Goal: Task Accomplishment & Management: Use online tool/utility

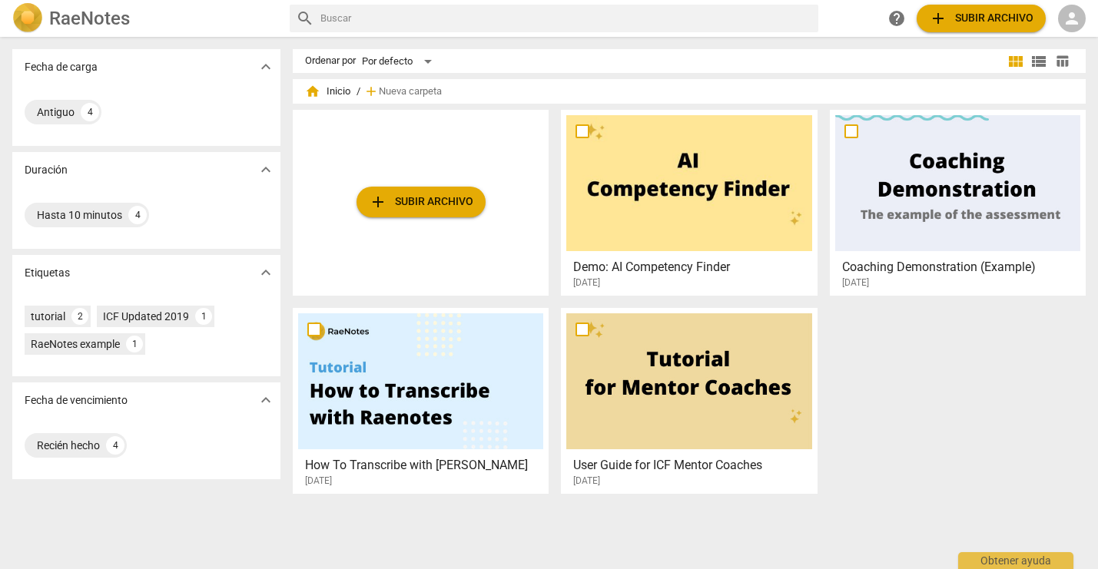
click at [1063, 18] on span "person" at bounding box center [1072, 18] width 18 height 18
click at [1013, 35] on li "Iniciar sesión" at bounding box center [1037, 36] width 96 height 37
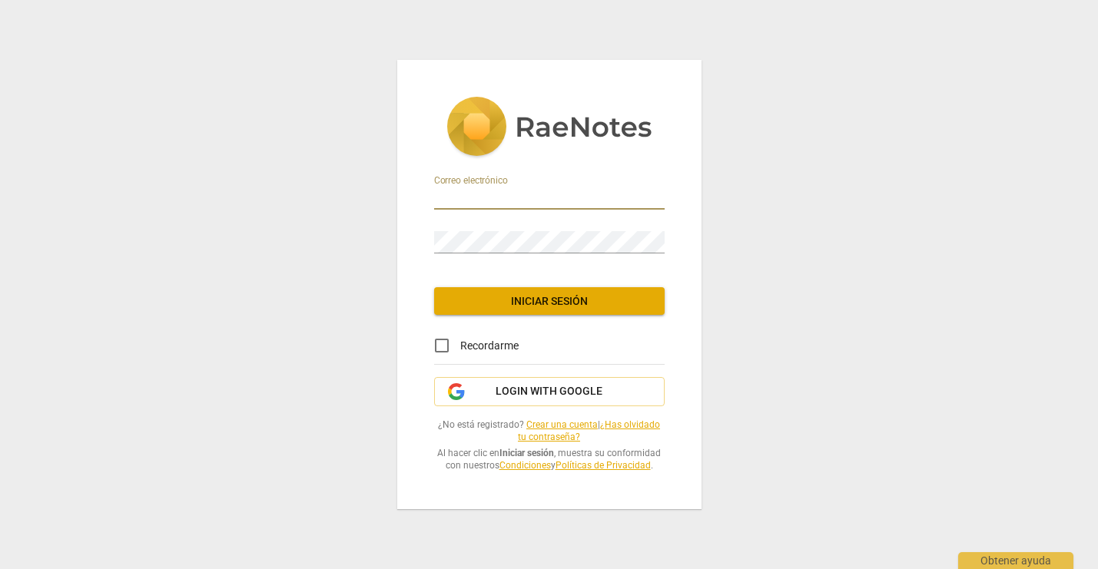
type input "[EMAIL_ADDRESS][DOMAIN_NAME]"
click at [533, 300] on span "Iniciar sesión" at bounding box center [549, 301] width 206 height 15
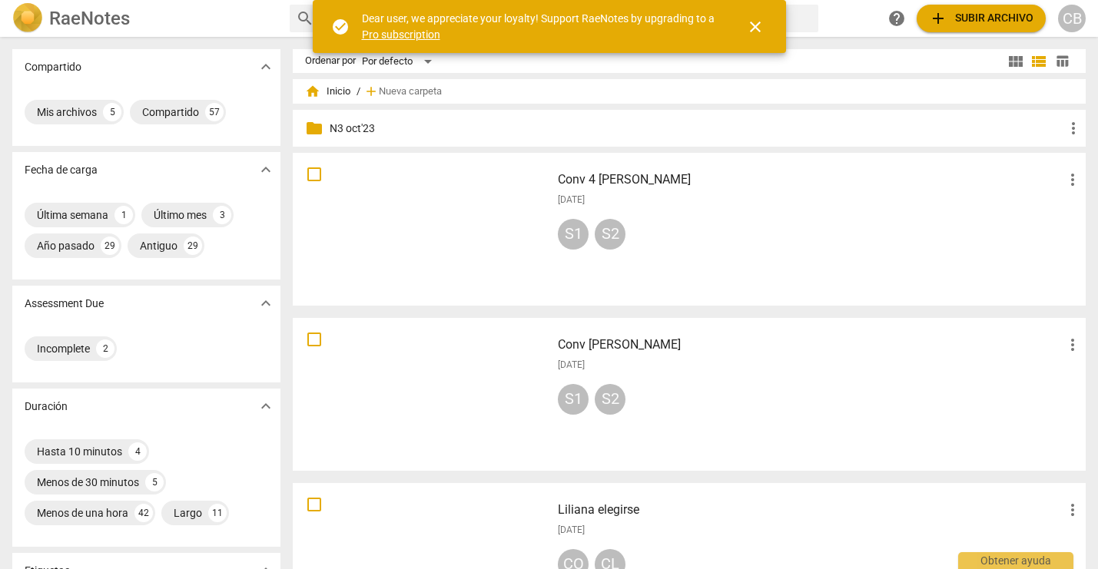
click at [582, 177] on h3 "Conv 4 [PERSON_NAME]" at bounding box center [811, 180] width 506 height 18
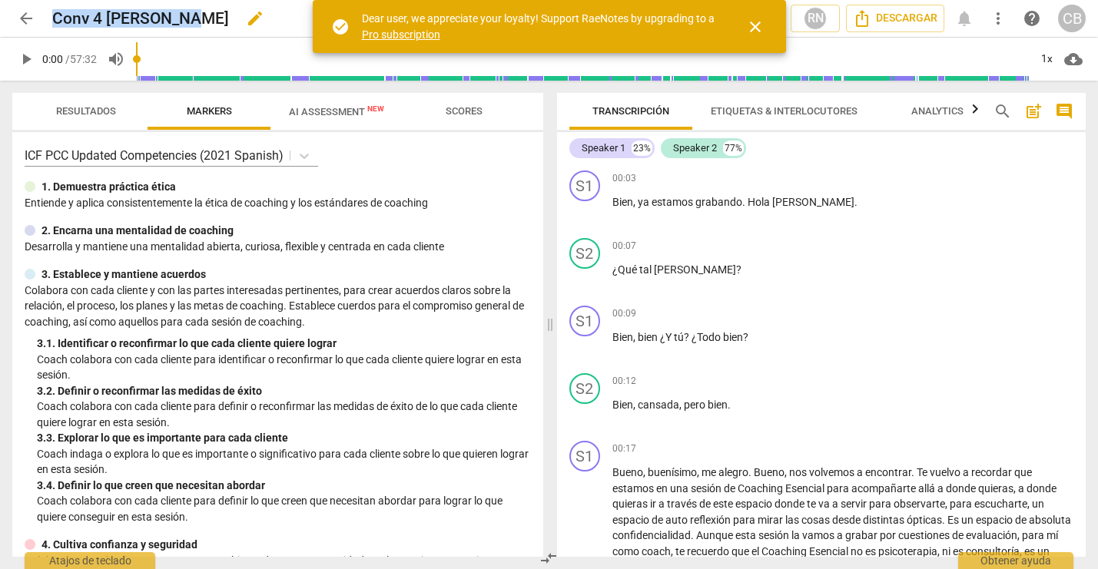
drag, startPoint x: 55, startPoint y: 15, endPoint x: 171, endPoint y: 15, distance: 116.8
click at [172, 15] on div "Conv 4 [PERSON_NAME] edit" at bounding box center [297, 19] width 490 height 28
copy h2 "Conv 4 [PERSON_NAME]"
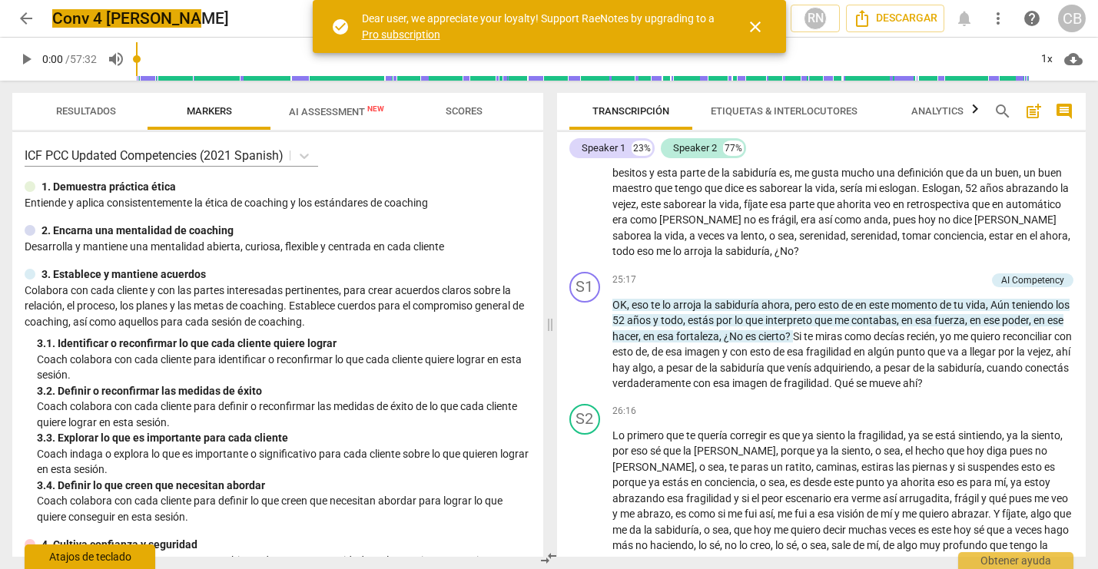
scroll to position [3707, 0]
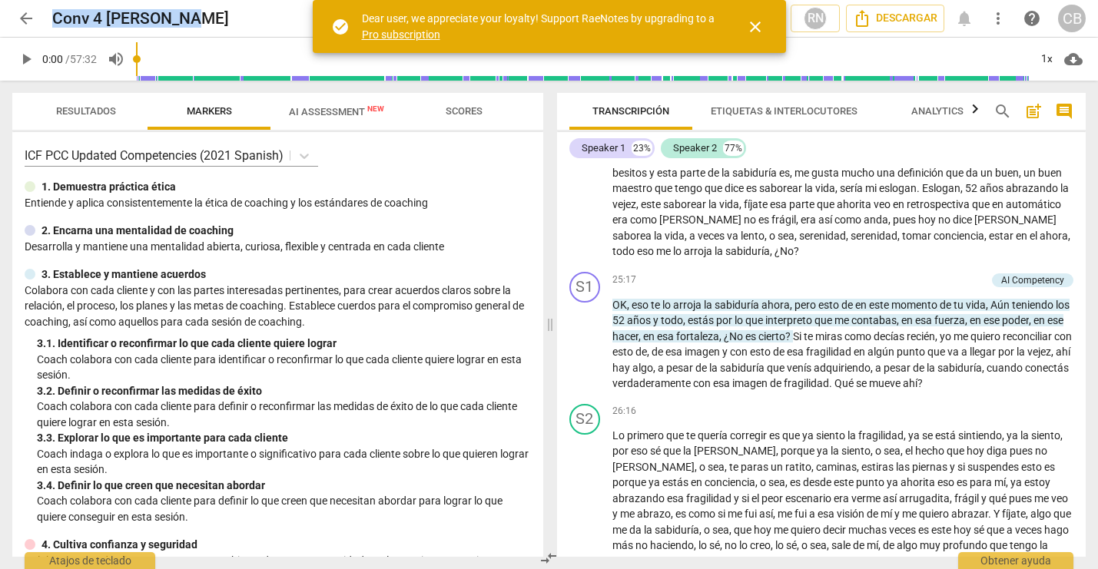
click at [754, 24] on span "close" at bounding box center [755, 27] width 18 height 18
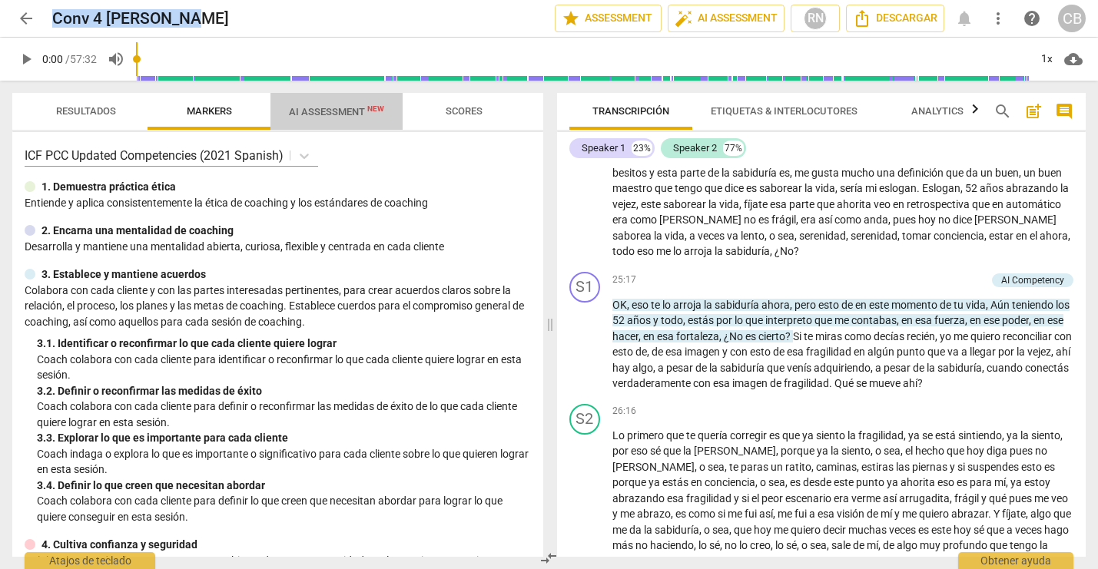
click at [325, 112] on span "AI Assessment New" at bounding box center [336, 112] width 95 height 12
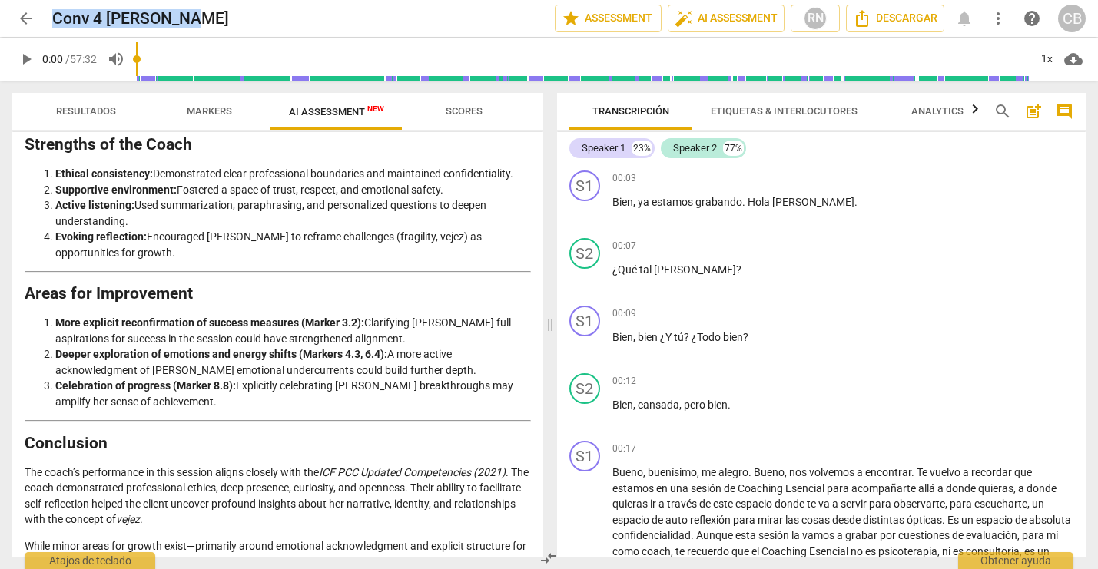
scroll to position [0, 0]
click at [1036, 109] on span "post_add" at bounding box center [1033, 111] width 18 height 18
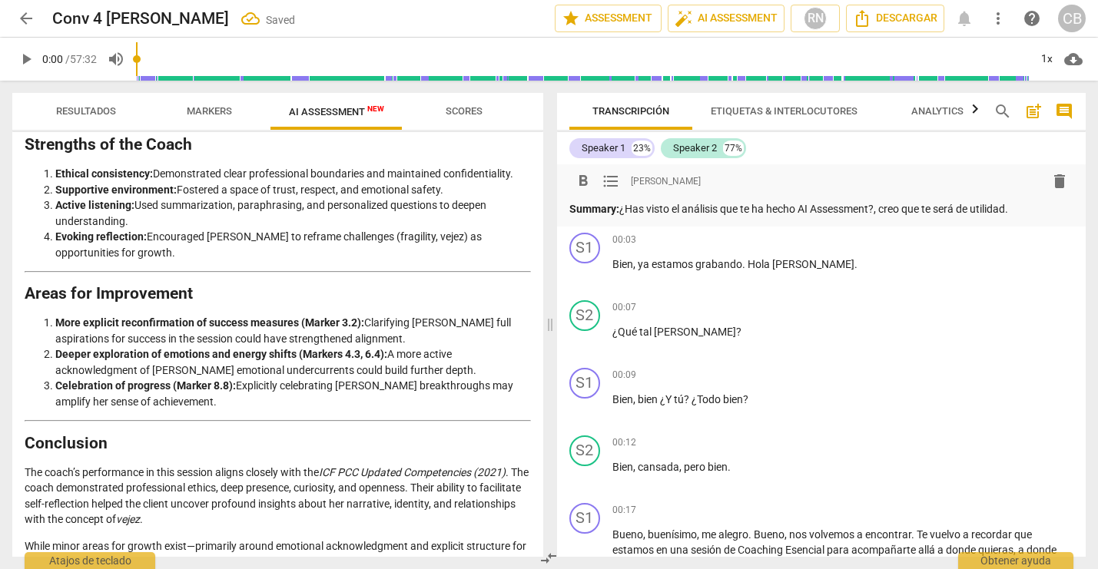
click at [806, 208] on p "Summary: ¿Has visto el análisis que te ha hecho AI Assessment?, creo que te ser…" at bounding box center [821, 209] width 505 height 16
click at [902, 331] on p "¿Qué tal [PERSON_NAME] ?" at bounding box center [843, 332] width 462 height 16
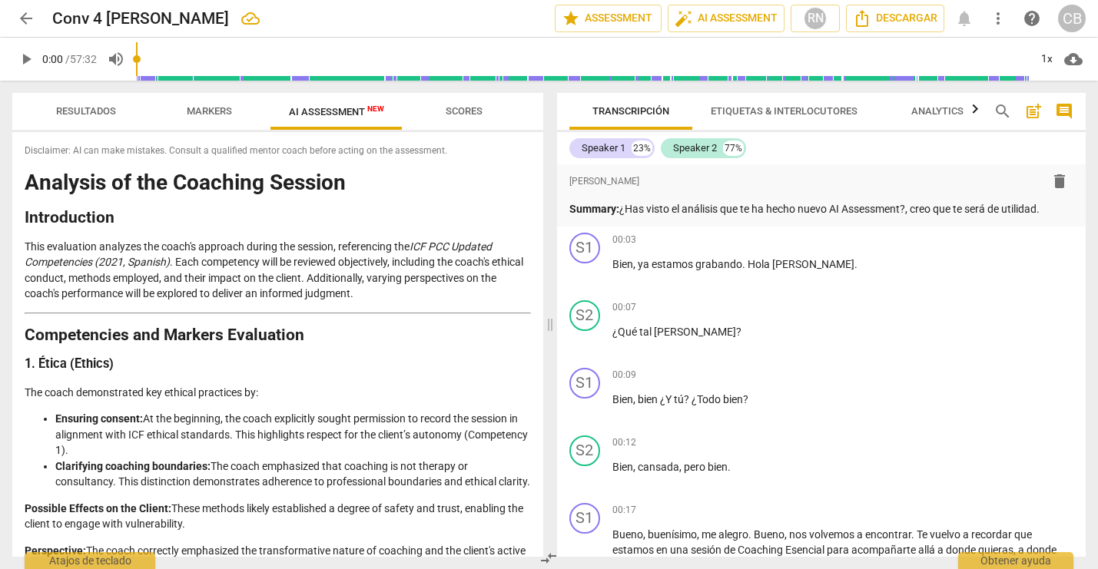
click at [80, 111] on span "Resultados" at bounding box center [86, 111] width 60 height 12
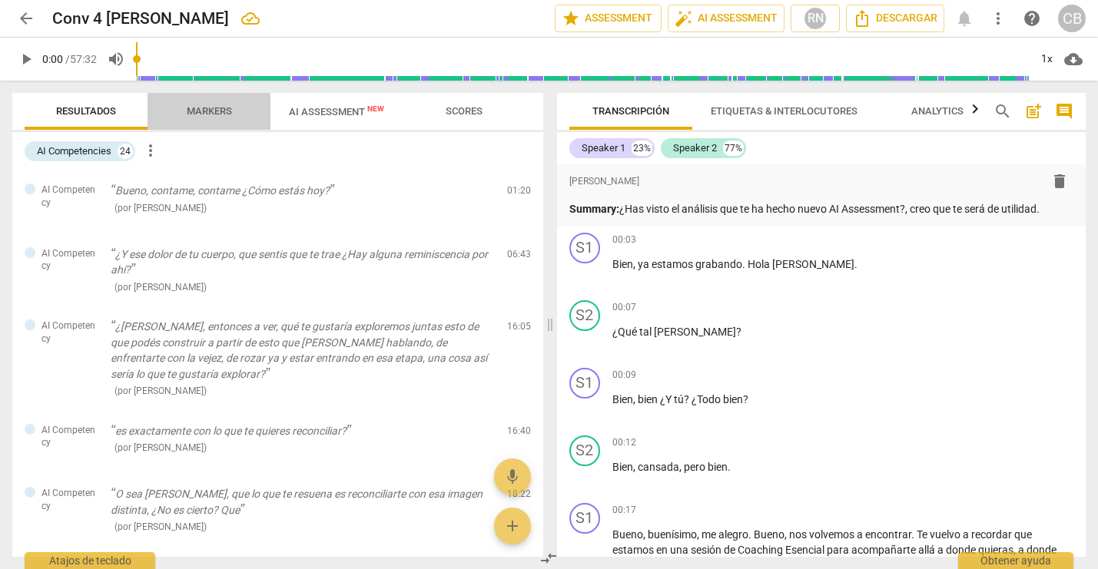
click at [208, 109] on span "Markers" at bounding box center [209, 111] width 45 height 12
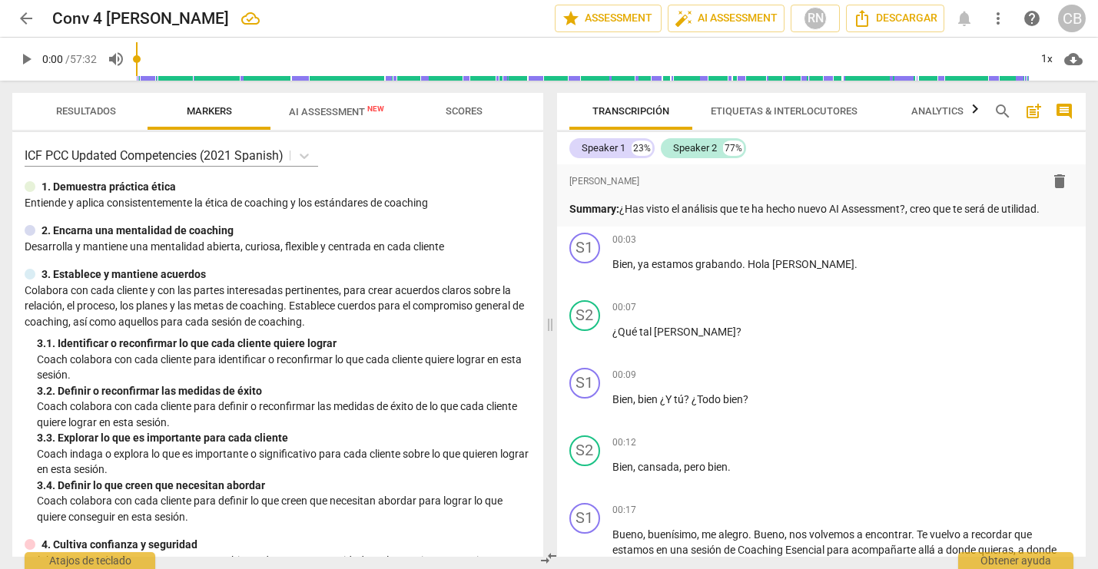
click at [25, 18] on span "arrow_back" at bounding box center [26, 18] width 18 height 18
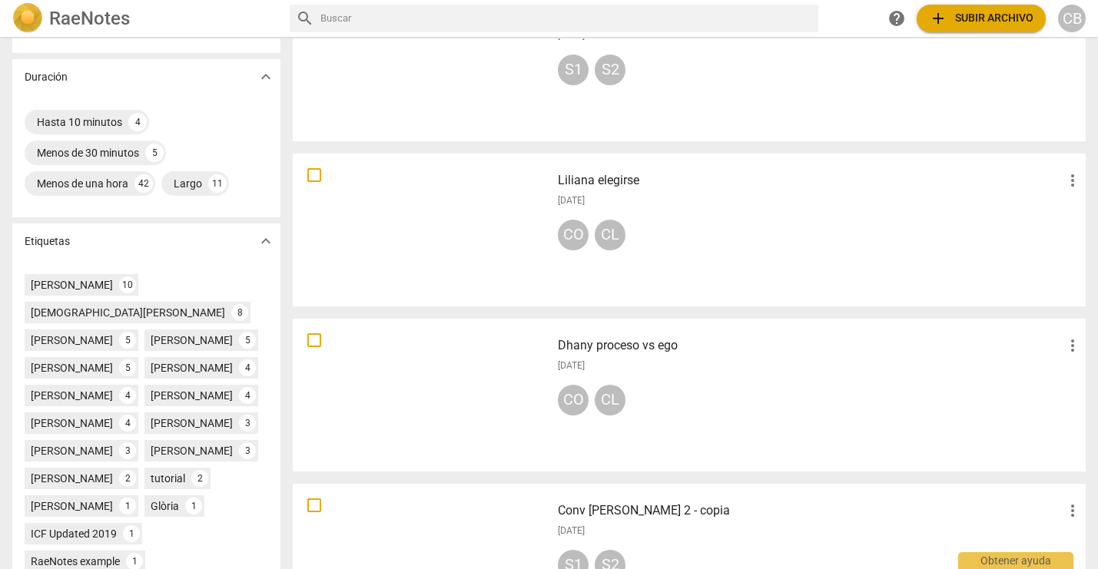
scroll to position [365, 0]
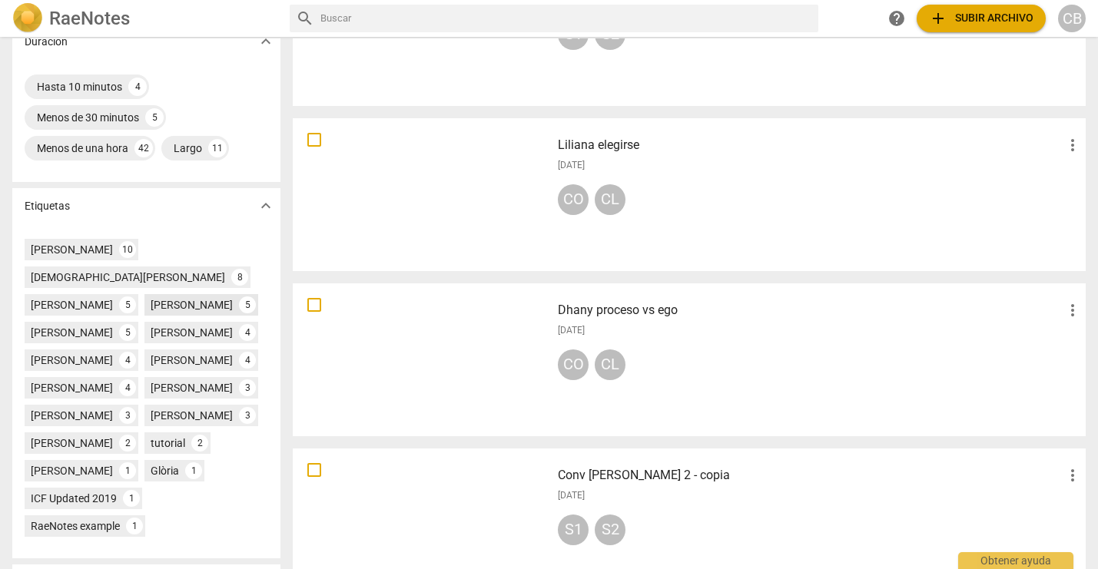
click at [151, 306] on div "[PERSON_NAME]" at bounding box center [192, 304] width 82 height 15
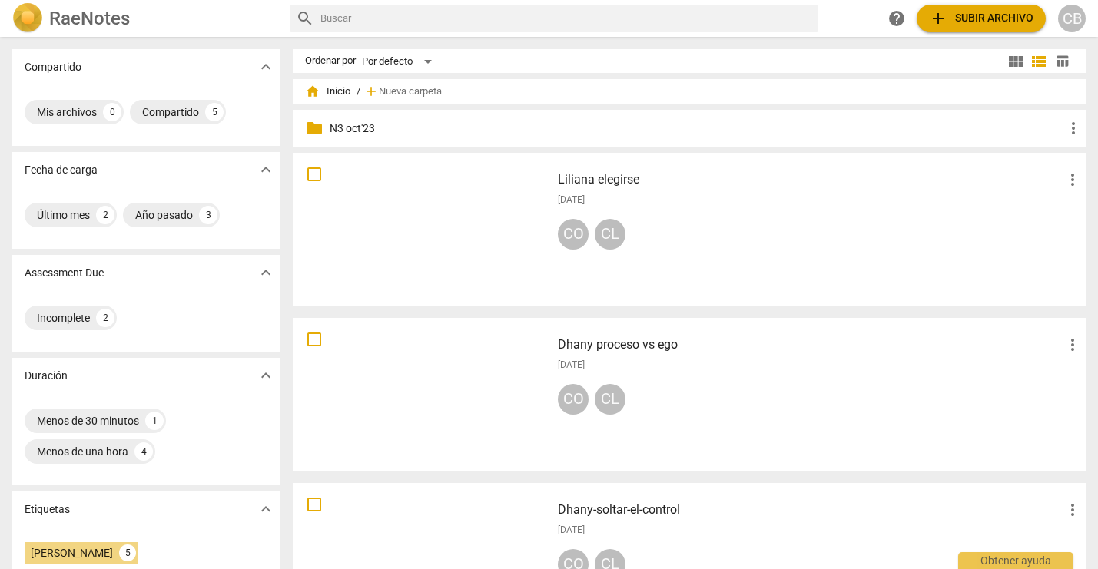
click at [433, 214] on div at bounding box center [421, 229] width 247 height 142
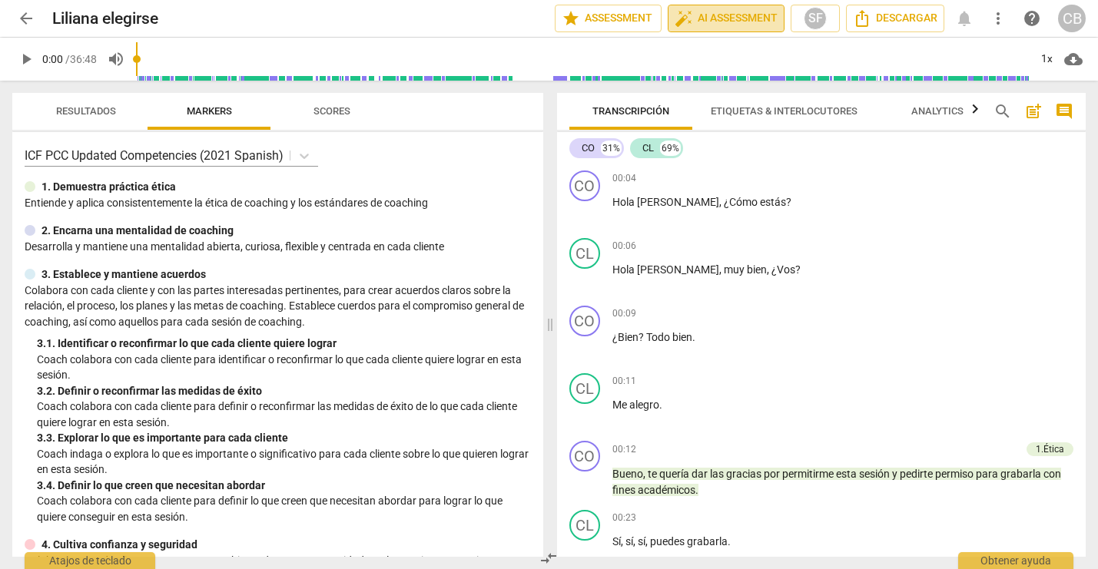
click at [731, 18] on span "auto_fix_high AI Assessment" at bounding box center [726, 18] width 103 height 18
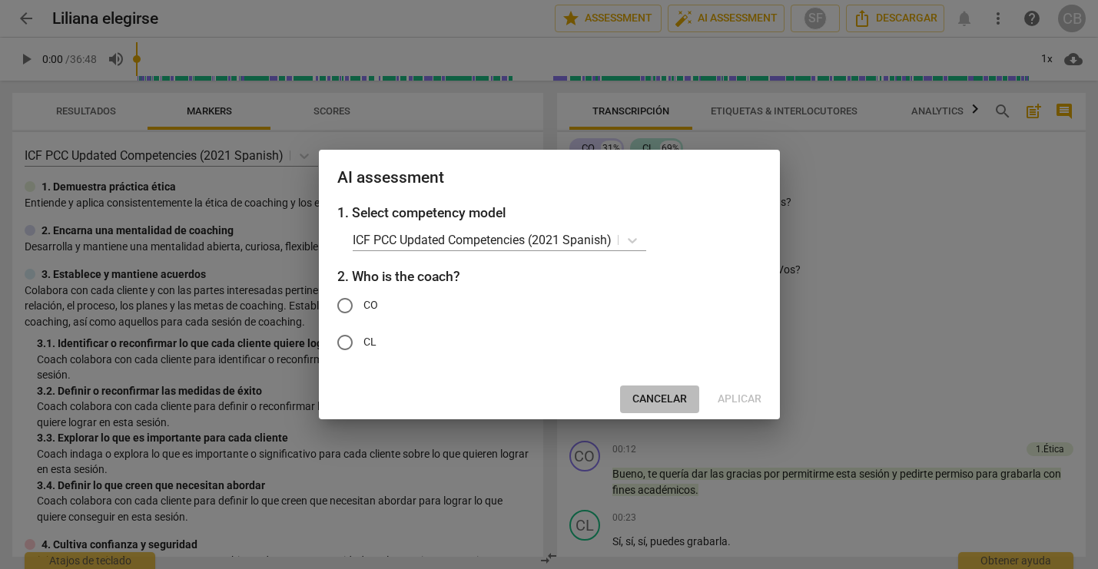
click at [658, 398] on span "Cancelar" at bounding box center [659, 399] width 55 height 15
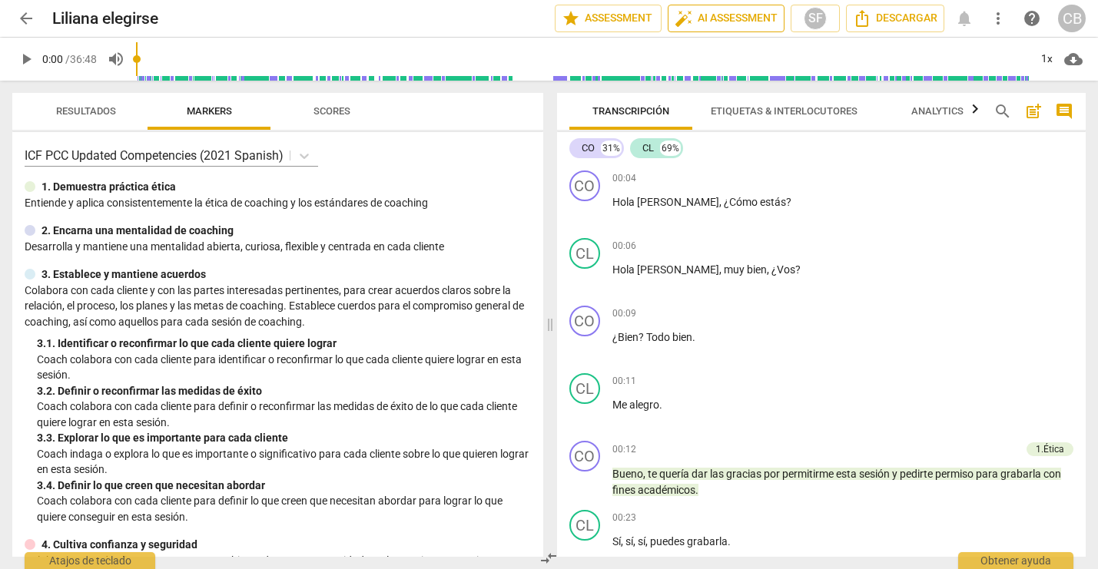
click at [747, 20] on span "auto_fix_high AI Assessment" at bounding box center [726, 18] width 103 height 18
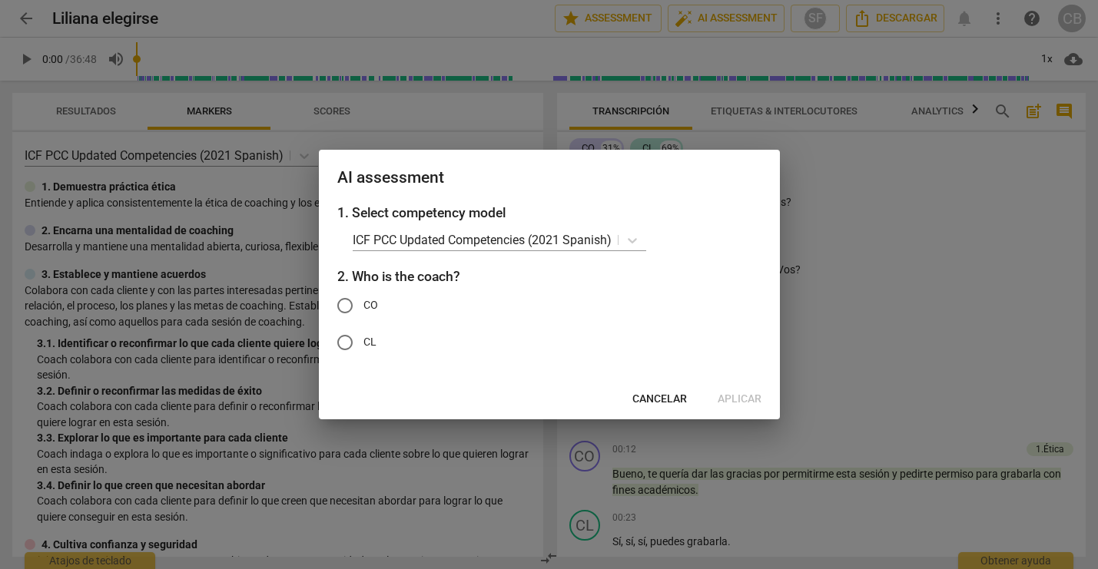
click at [344, 305] on input "CO" at bounding box center [345, 305] width 37 height 37
radio input "true"
click at [734, 396] on span "Aplicar" at bounding box center [740, 399] width 44 height 15
